Goal: Register for event/course

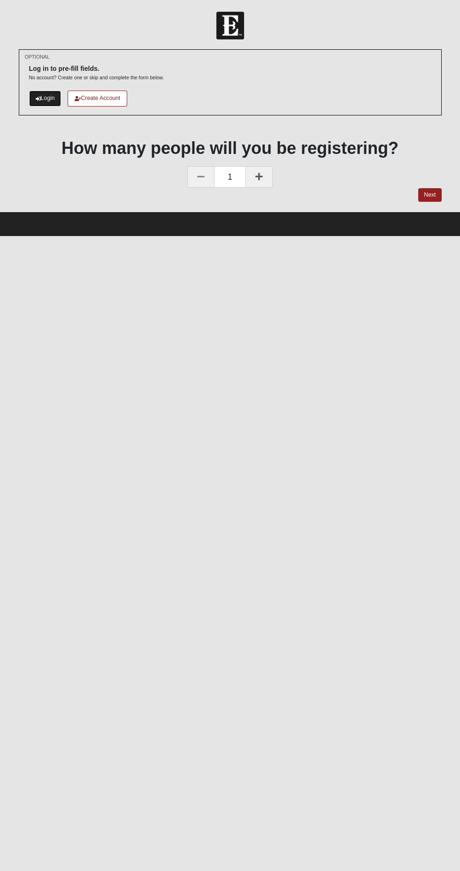
click at [38, 98] on icon at bounding box center [38, 98] width 5 height 5
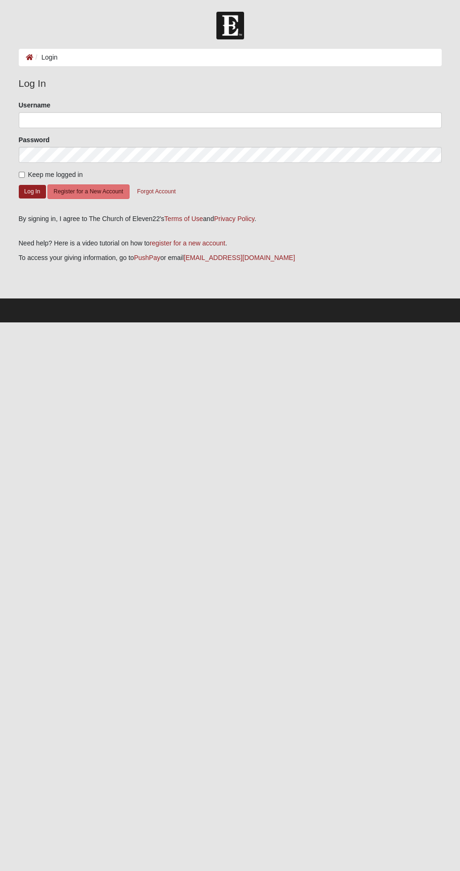
click at [33, 139] on label "Password" at bounding box center [34, 139] width 31 height 9
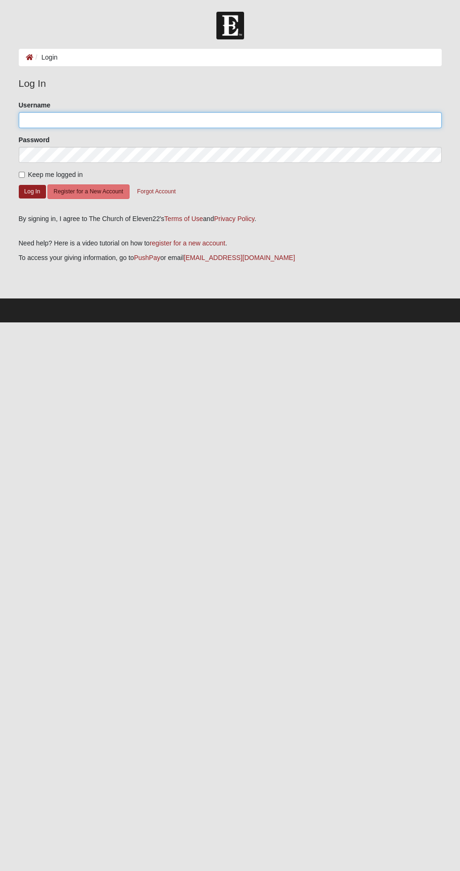
type input "solonhelen@"
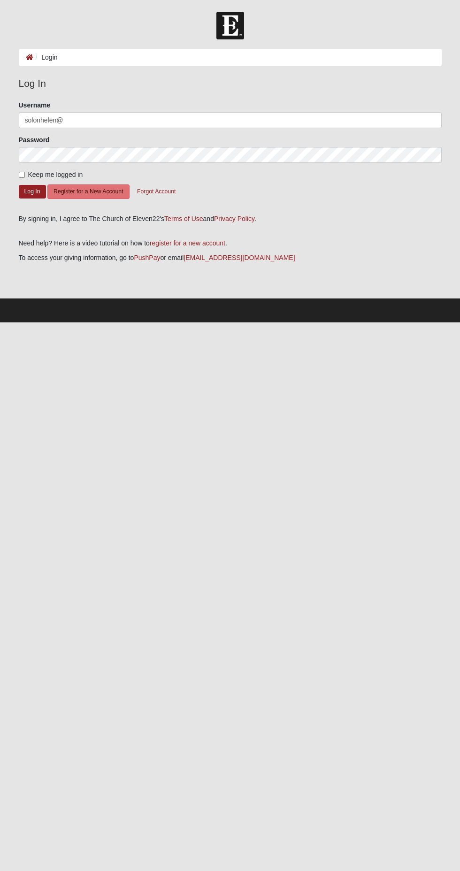
click at [19, 185] on button "Log In" at bounding box center [32, 192] width 27 height 14
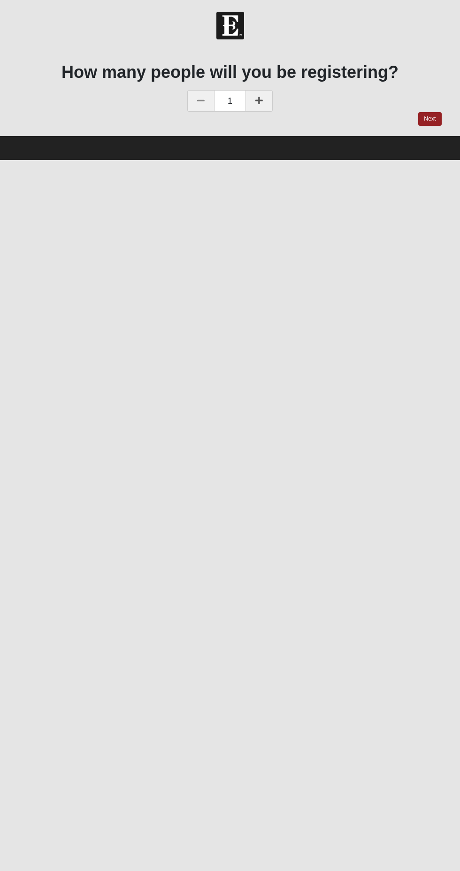
click at [259, 100] on icon at bounding box center [259, 100] width 8 height 8
click at [429, 119] on link "Next" at bounding box center [429, 119] width 23 height 14
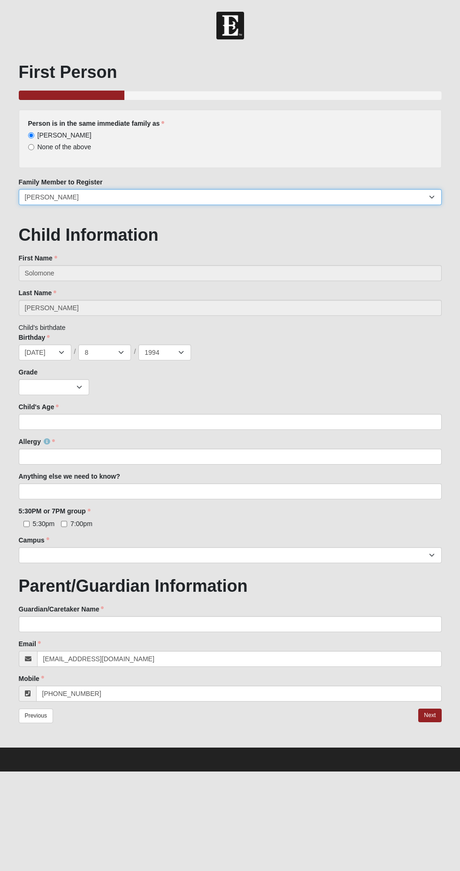
click at [219, 198] on select "Solomone Finau Bella Finau Liam Hester Ariana Finau Helena Finau Levi Hester" at bounding box center [230, 197] width 423 height 16
select select "304460"
click at [19, 189] on select "Solomone Finau Bella Finau Liam Hester Ariana Finau Helena Finau Levi Hester" at bounding box center [230, 197] width 423 height 16
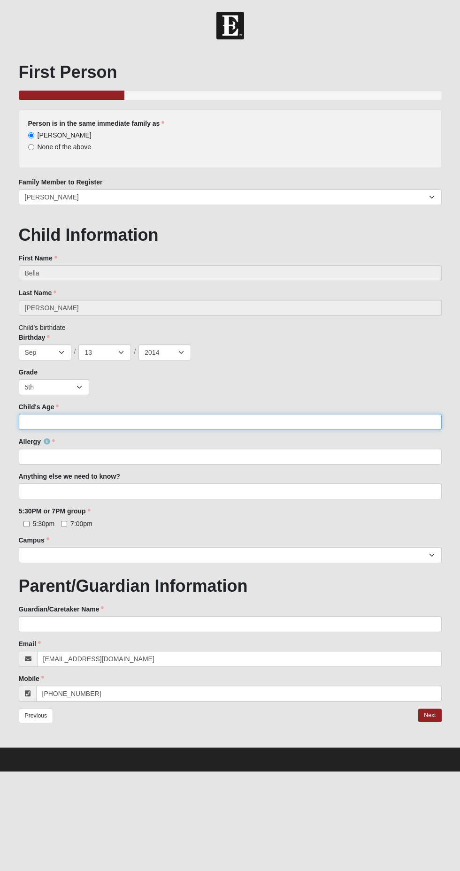
click at [229, 423] on input "Child's Age" at bounding box center [230, 422] width 423 height 16
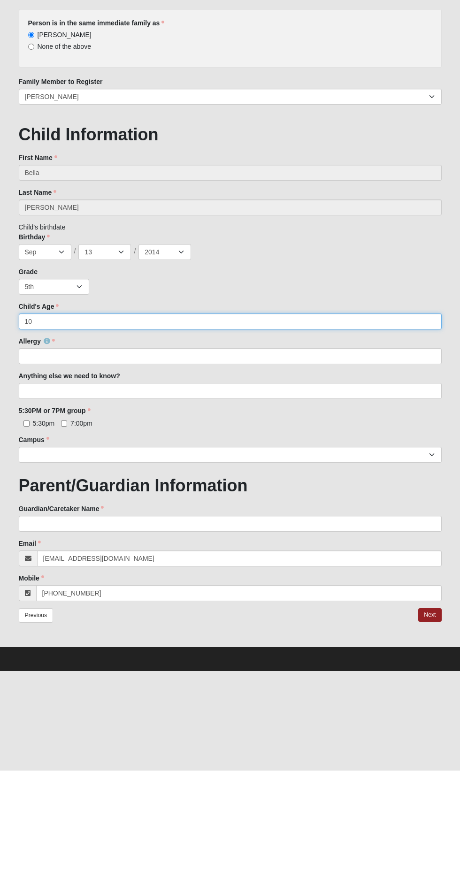
type input "10"
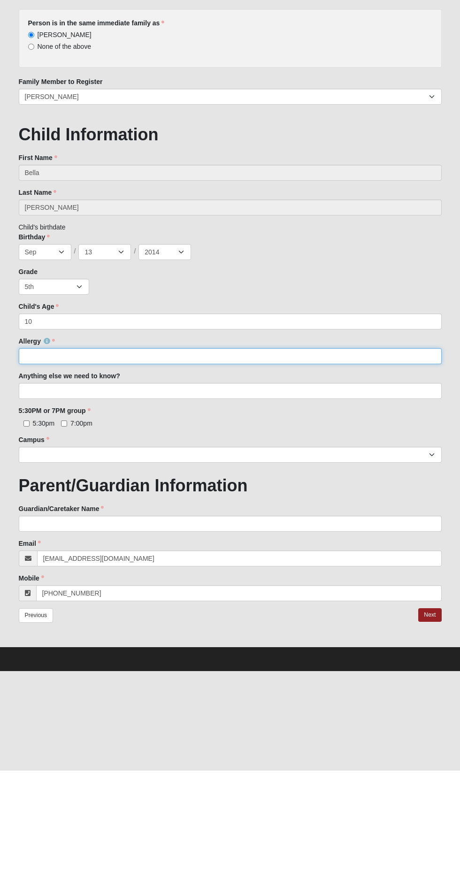
click at [337, 458] on input "Allergy" at bounding box center [230, 457] width 423 height 16
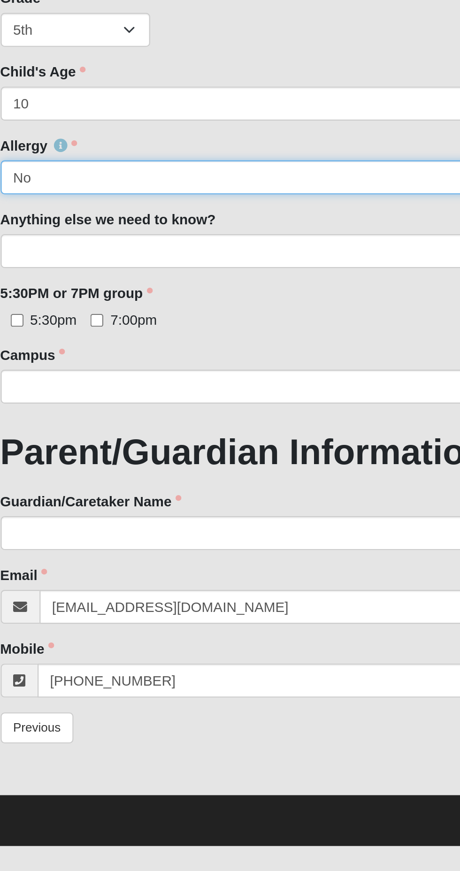
type input "No"
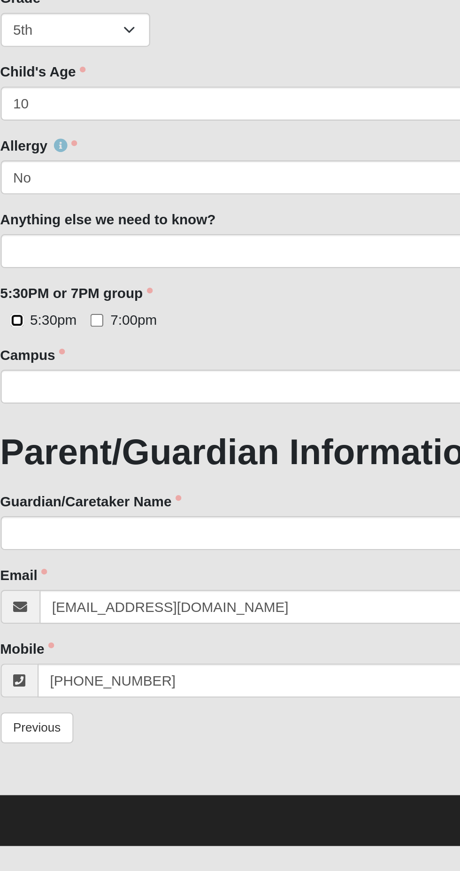
click at [28, 524] on input "5:30pm" at bounding box center [26, 524] width 6 height 6
checkbox input "true"
click at [64, 527] on input "7:00pm" at bounding box center [64, 524] width 6 height 6
checkbox input "true"
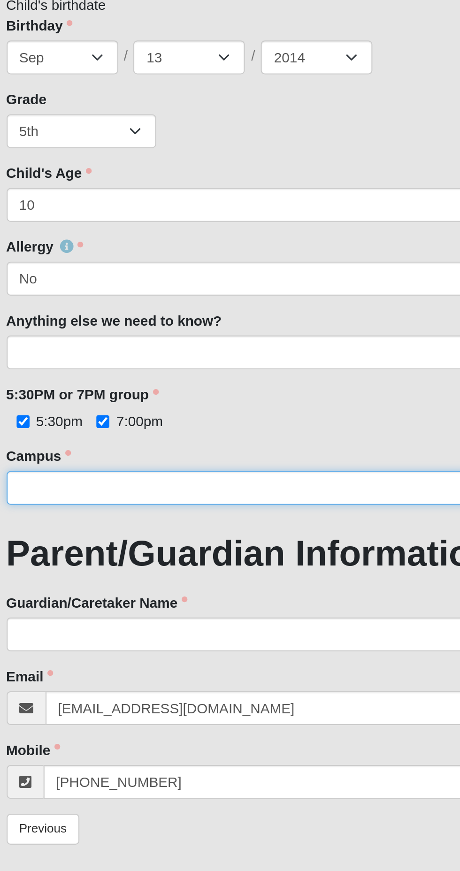
click at [155, 557] on select "Arlington Baymeadows Eleven22 Online Fleming Island Jesup Mandarin North Jax Or…" at bounding box center [230, 555] width 423 height 16
select select "5"
click at [19, 547] on select "Arlington Baymeadows Eleven22 Online Fleming Island Jesup Mandarin North Jax Or…" at bounding box center [230, 555] width 423 height 16
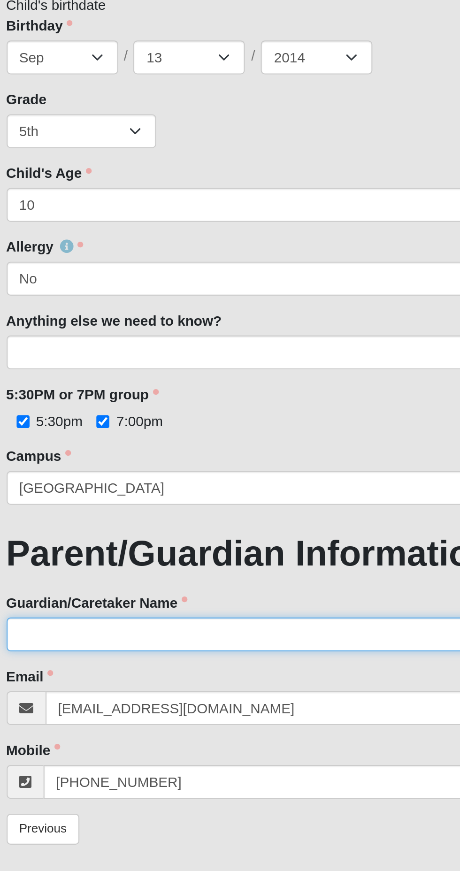
click at [160, 624] on input "Guardian/Caretaker Name" at bounding box center [230, 624] width 423 height 16
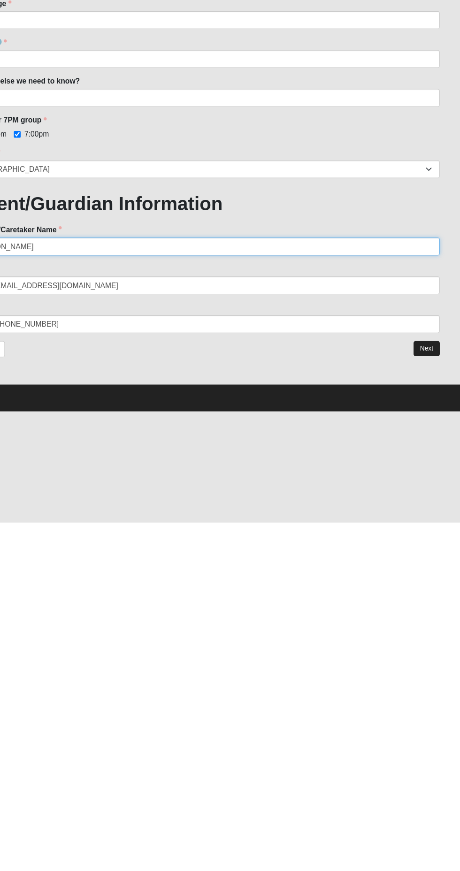
type input "Solomone Finau"
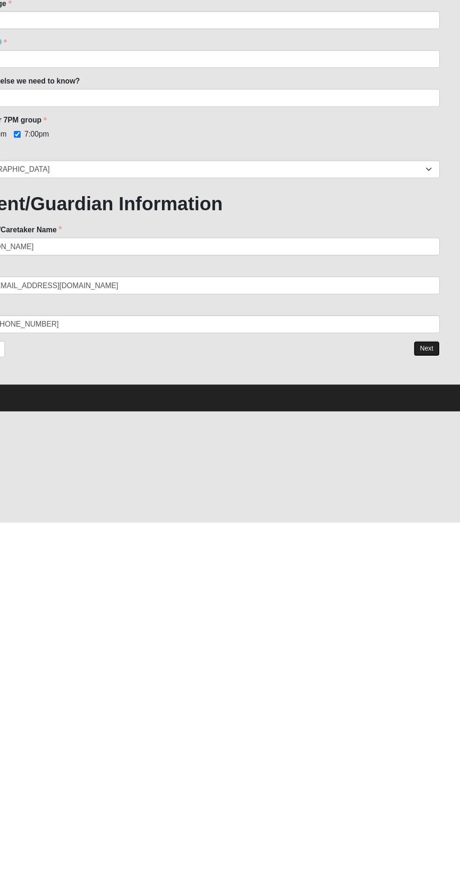
click at [430, 715] on link "Next" at bounding box center [429, 716] width 23 height 14
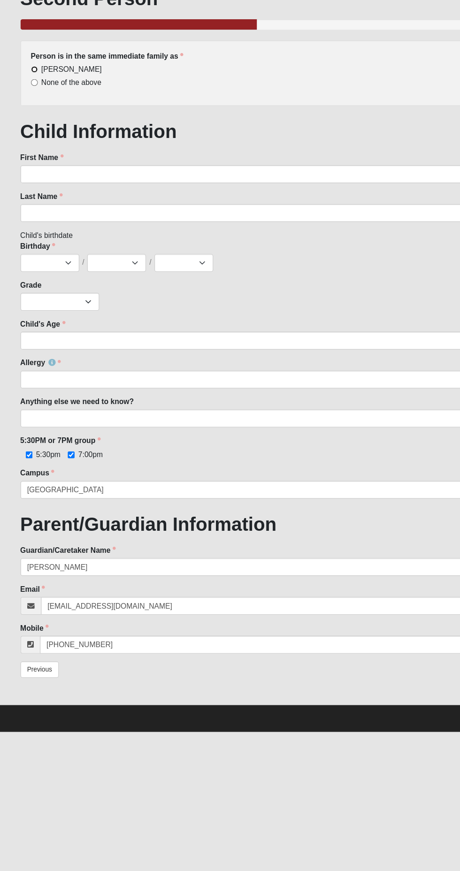
click at [31, 136] on input "Bella Finau" at bounding box center [31, 135] width 6 height 6
radio input "true"
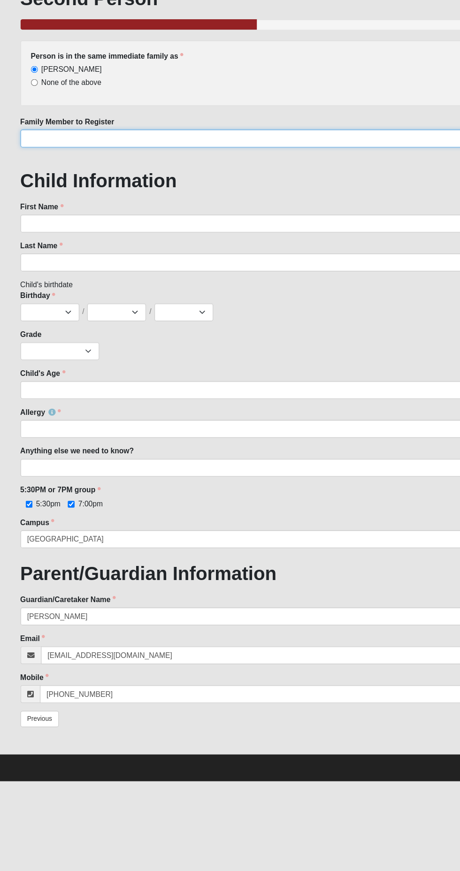
click at [36, 203] on select "Solomone Finau Liam Hester Ariana Finau Helena Finau Levi Hester" at bounding box center [230, 197] width 423 height 16
select select "304462"
click at [19, 189] on select "Solomone Finau Liam Hester Ariana Finau Helena Finau Levi Hester" at bounding box center [230, 197] width 423 height 16
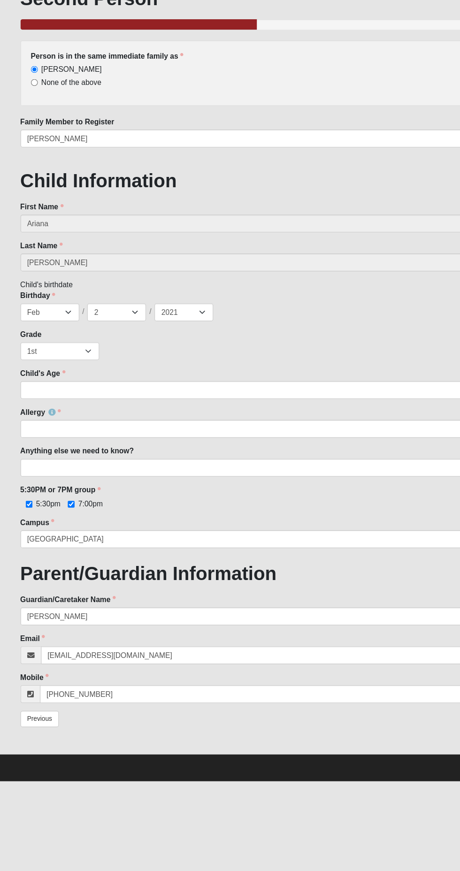
click at [45, 282] on div "First Name Ariana First Name is required. Last Name Finau Last Name is required." at bounding box center [230, 287] width 437 height 69
click at [36, 423] on input "Child's Age" at bounding box center [230, 422] width 423 height 16
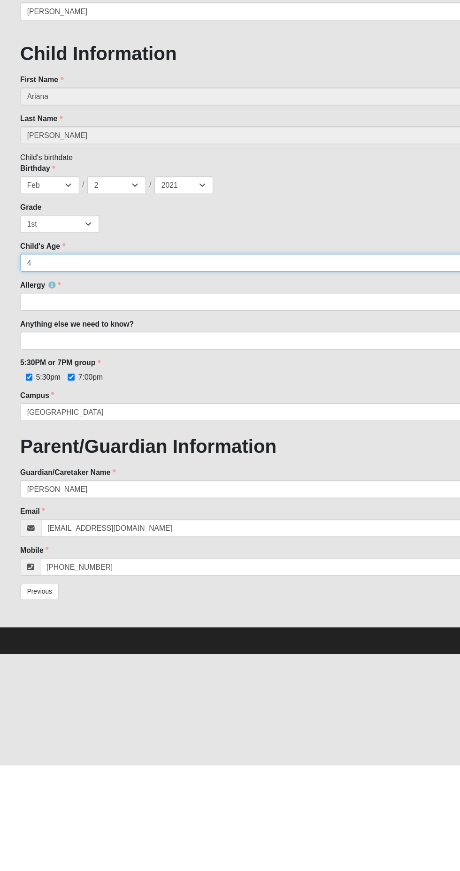
type input "4"
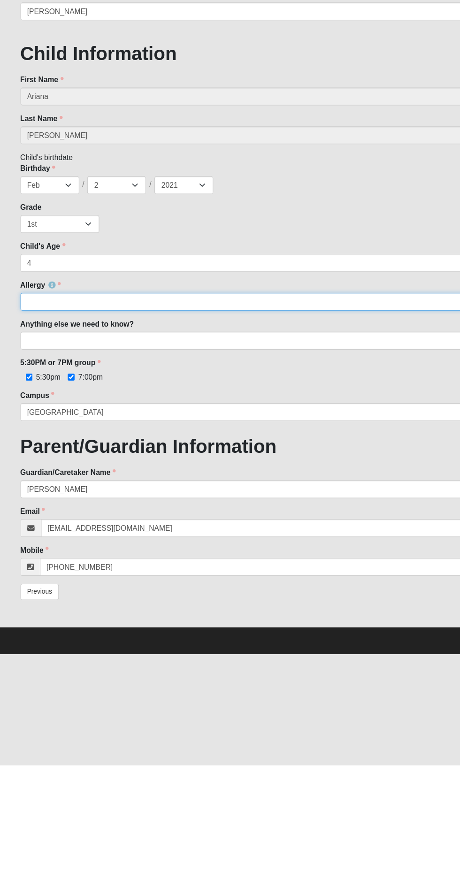
click at [53, 459] on input "Allergy" at bounding box center [230, 457] width 423 height 16
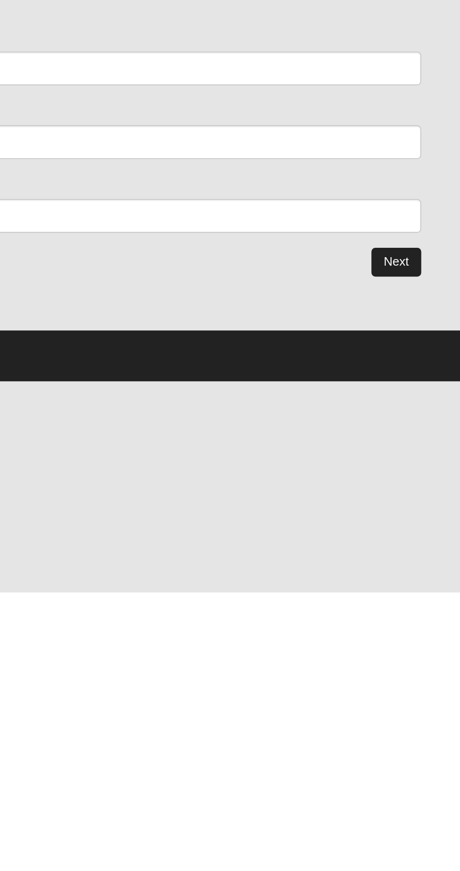
type input "None"
click at [434, 715] on link "Next" at bounding box center [429, 716] width 23 height 14
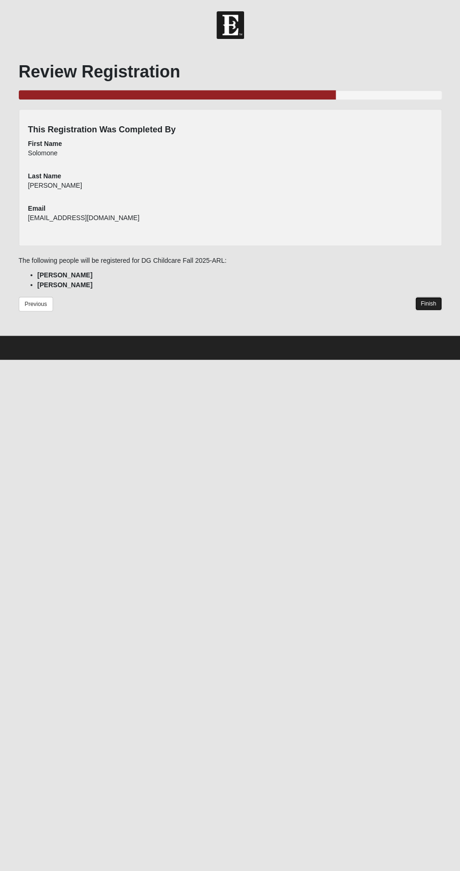
click at [426, 304] on link "Finish" at bounding box center [428, 304] width 27 height 14
